Goal: Transaction & Acquisition: Obtain resource

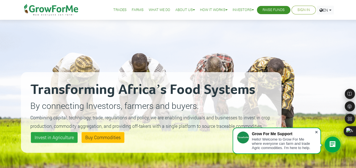
click at [315, 131] on span at bounding box center [316, 132] width 6 height 6
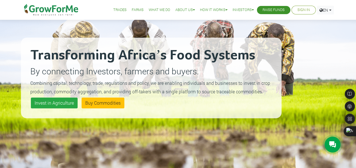
scroll to position [32, 0]
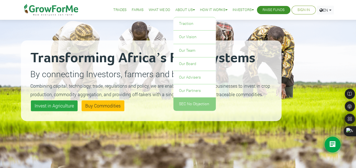
click at [194, 107] on link "SEC No Objection" at bounding box center [194, 104] width 42 height 13
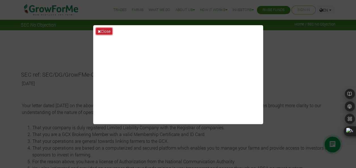
click at [102, 30] on button "Close" at bounding box center [104, 31] width 16 height 7
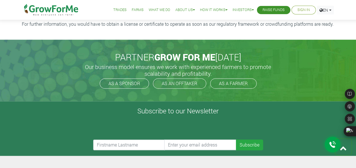
scroll to position [334, 0]
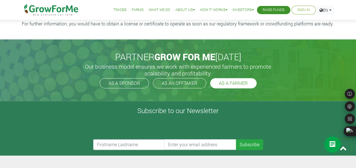
click at [232, 84] on link "AS A FARMER" at bounding box center [233, 83] width 46 height 10
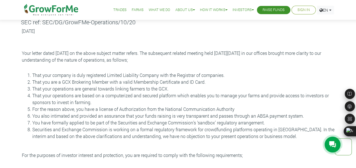
scroll to position [0, 0]
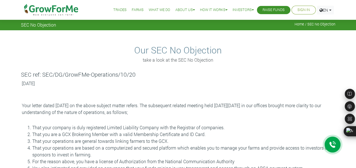
click at [134, 8] on link "Farms" at bounding box center [138, 10] width 12 height 6
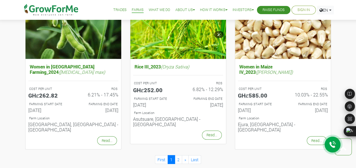
scroll to position [576, 0]
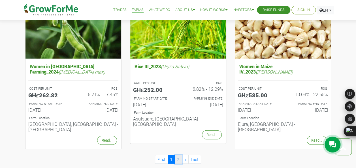
click at [179, 155] on link "2" at bounding box center [178, 159] width 7 height 9
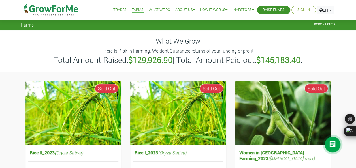
click at [270, 13] on li "Raise Funds" at bounding box center [273, 10] width 33 height 8
click at [269, 9] on link "Raise Funds" at bounding box center [273, 10] width 22 height 6
